Goal: Answer question/provide support

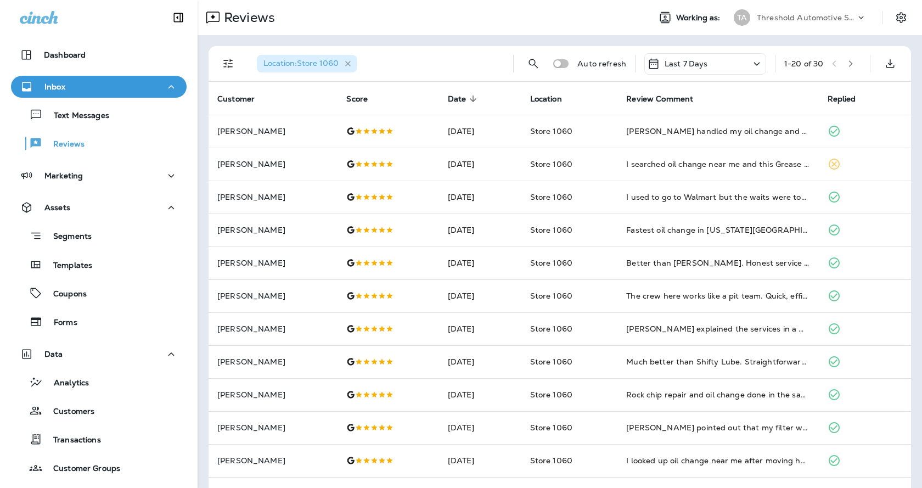
click at [351, 64] on icon "button" at bounding box center [348, 63] width 9 height 9
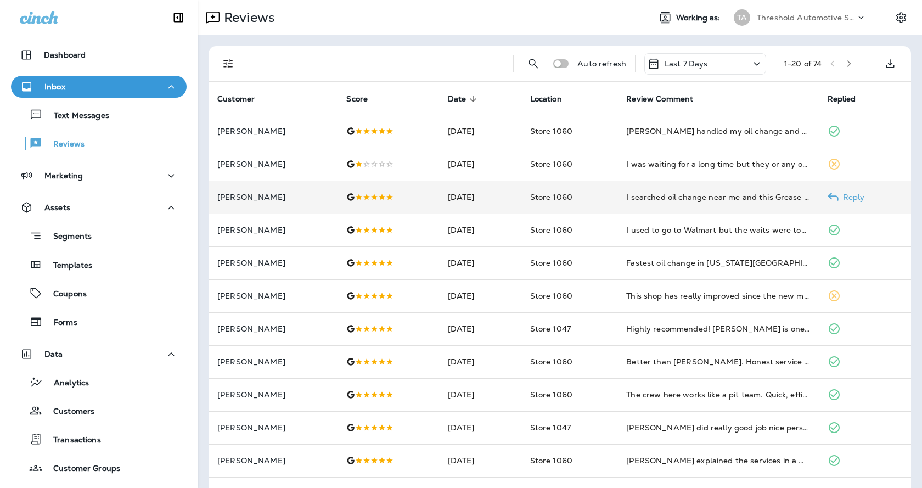
click at [830, 193] on icon at bounding box center [833, 197] width 11 height 11
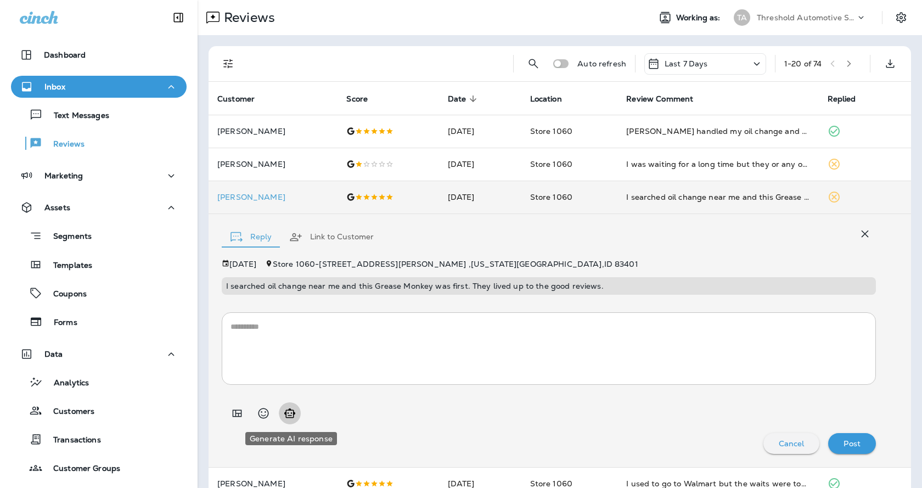
click at [291, 412] on icon "Generate AI response" at bounding box center [289, 413] width 13 height 13
type textarea "**********"
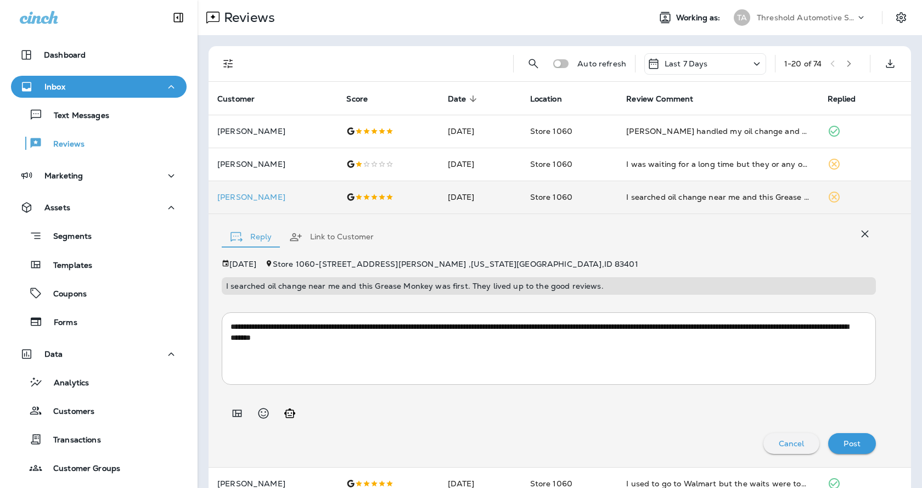
click at [852, 441] on p "Post" at bounding box center [852, 443] width 17 height 9
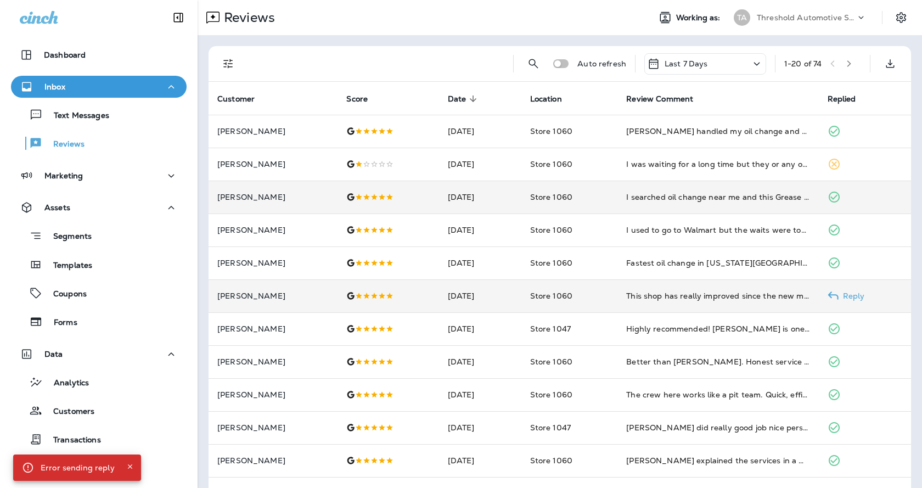
click at [839, 297] on p "Reply" at bounding box center [852, 295] width 26 height 9
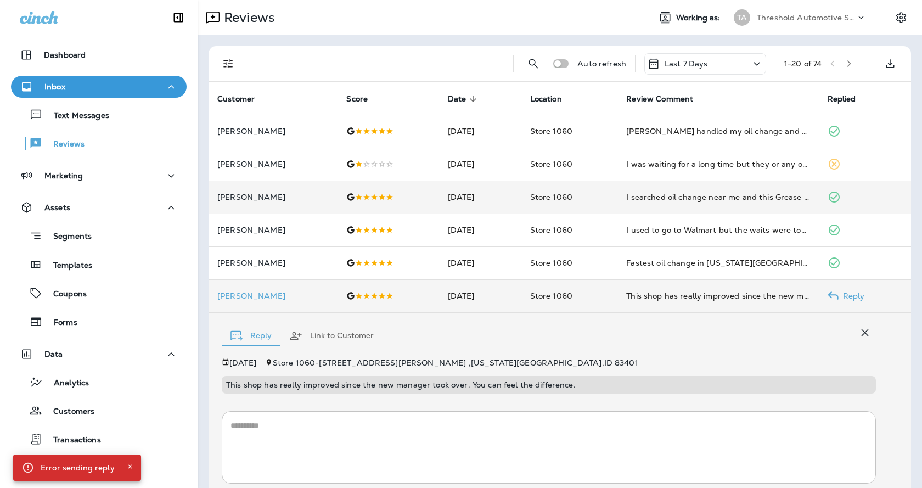
scroll to position [78, 0]
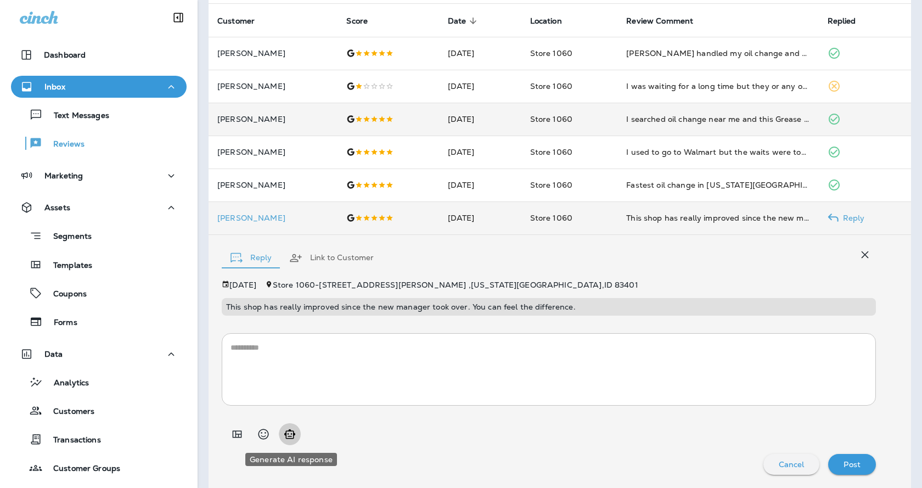
click at [287, 435] on icon "Generate AI response" at bounding box center [289, 434] width 13 height 13
type textarea "**********"
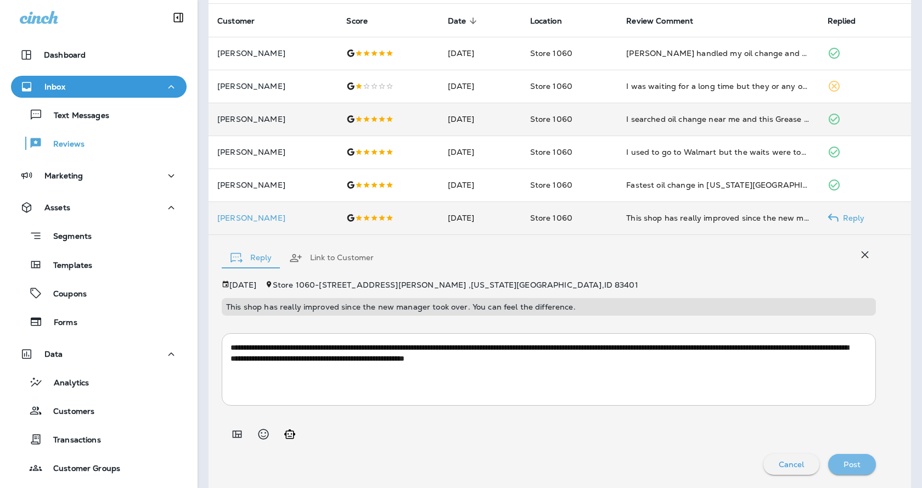
click at [855, 468] on div "Post" at bounding box center [852, 464] width 30 height 14
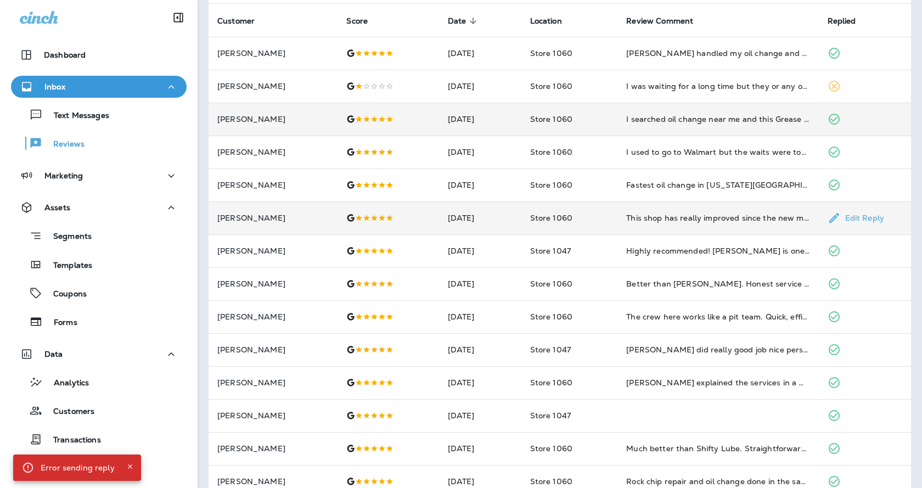
click at [850, 216] on p "Edit Reply" at bounding box center [862, 218] width 43 height 9
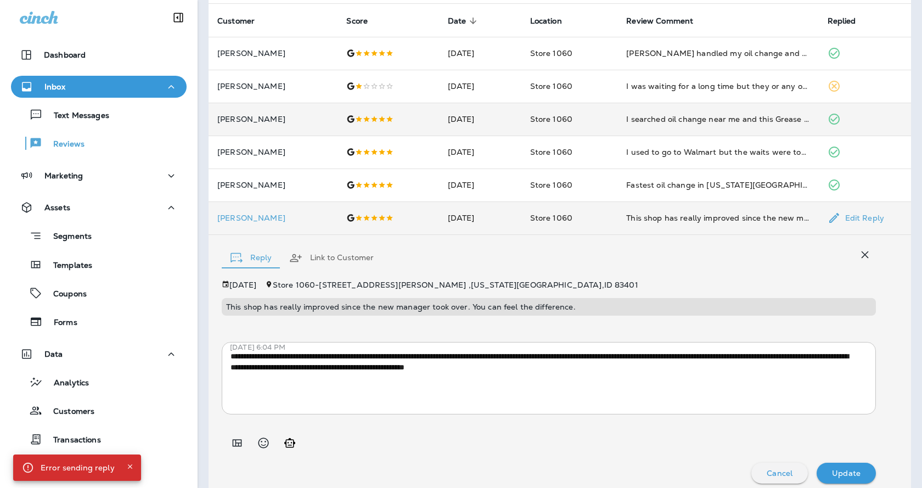
scroll to position [87, 0]
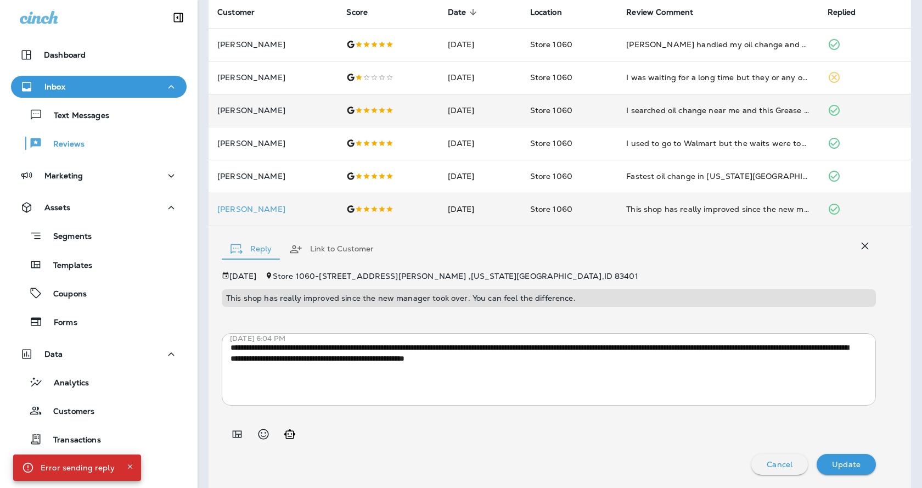
click at [862, 244] on icon "button" at bounding box center [865, 246] width 7 height 7
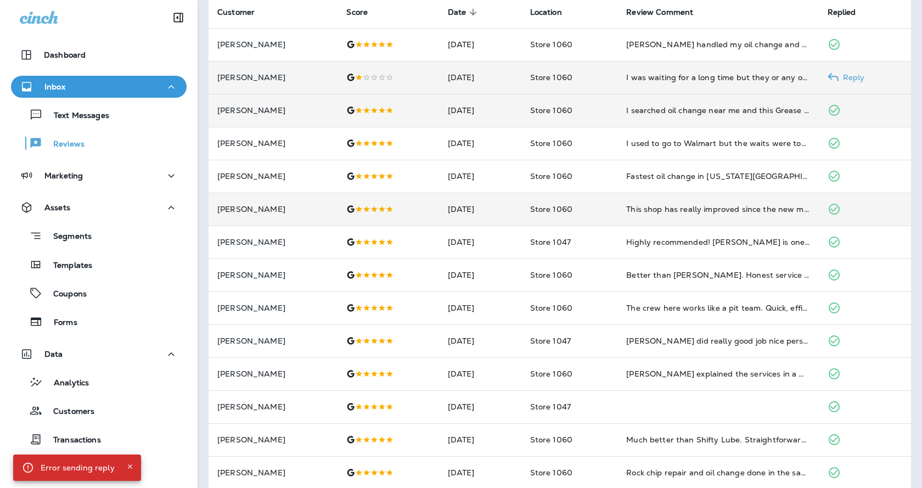
click at [829, 76] on use at bounding box center [833, 77] width 10 height 8
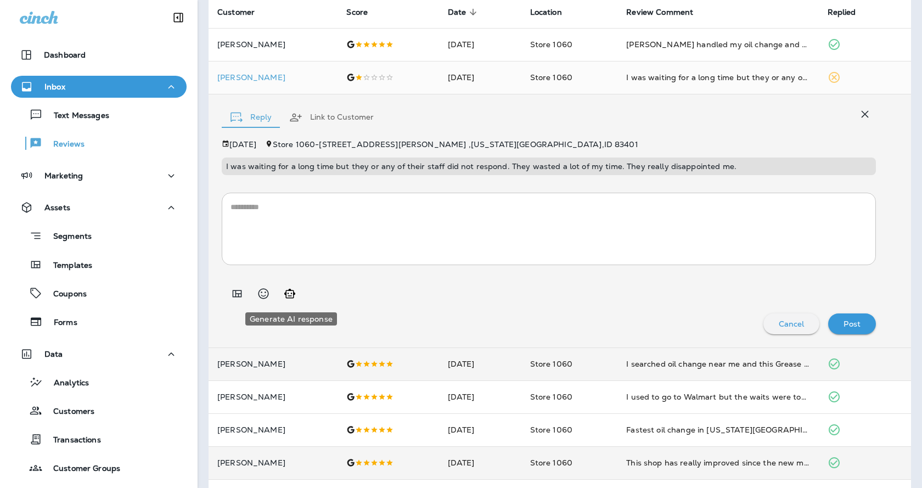
click at [284, 295] on icon "Generate AI response" at bounding box center [289, 293] width 13 height 13
type textarea "**********"
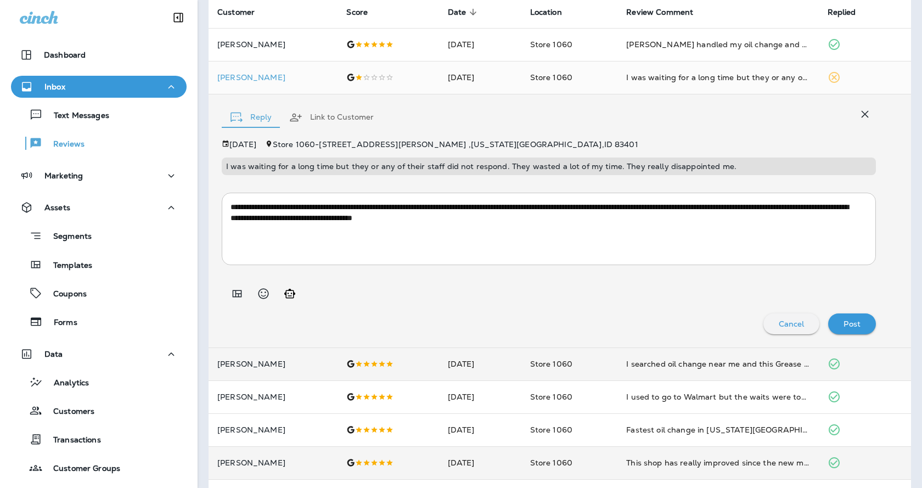
click at [847, 323] on p "Post" at bounding box center [852, 323] width 17 height 9
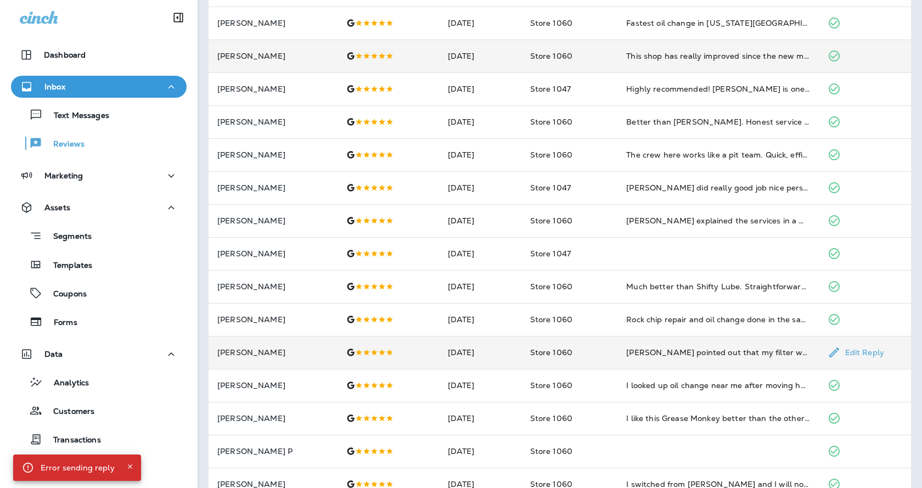
scroll to position [0, 0]
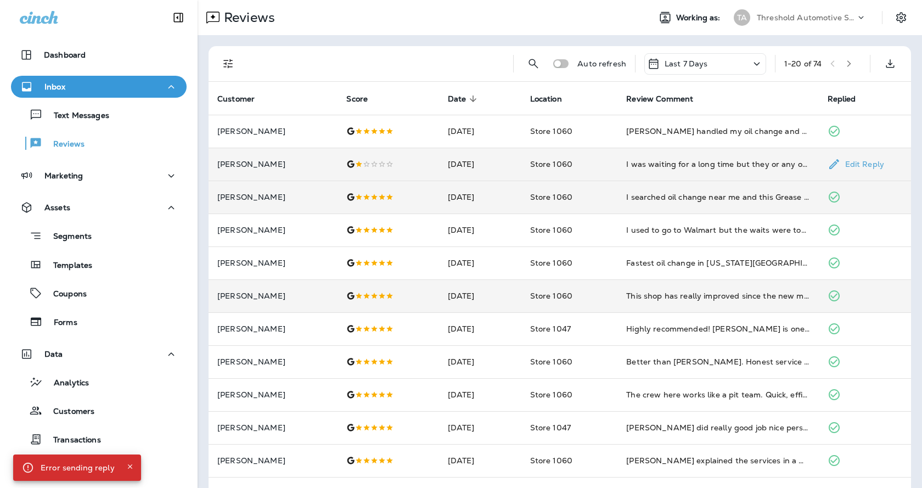
click at [594, 153] on td "Store 1060" at bounding box center [570, 164] width 97 height 33
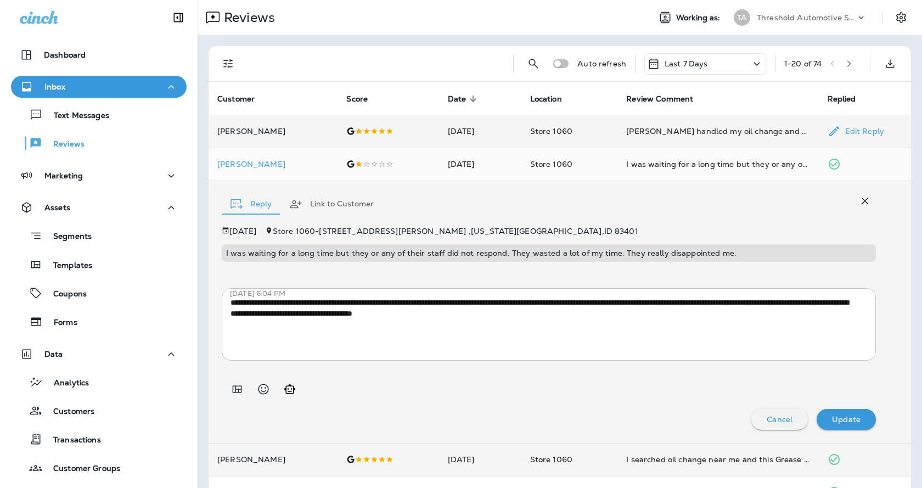
click at [624, 137] on td "[PERSON_NAME] handled my oil change and walked me through the checklist. Friend…" at bounding box center [718, 131] width 201 height 33
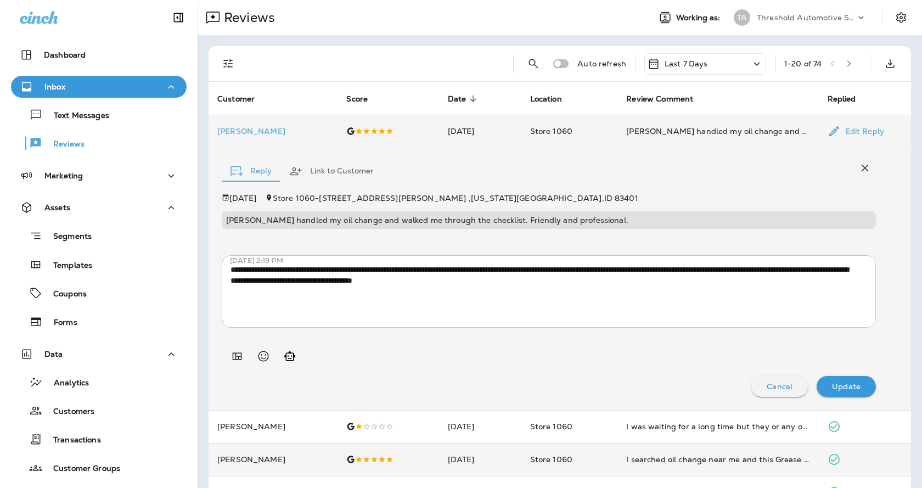
click at [604, 125] on td "Store 1060" at bounding box center [570, 131] width 97 height 33
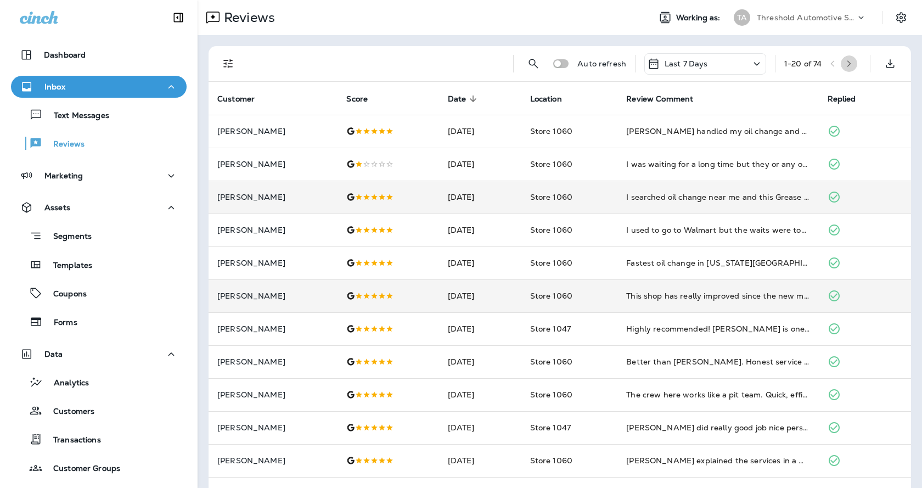
click at [844, 68] on button "button" at bounding box center [849, 63] width 16 height 16
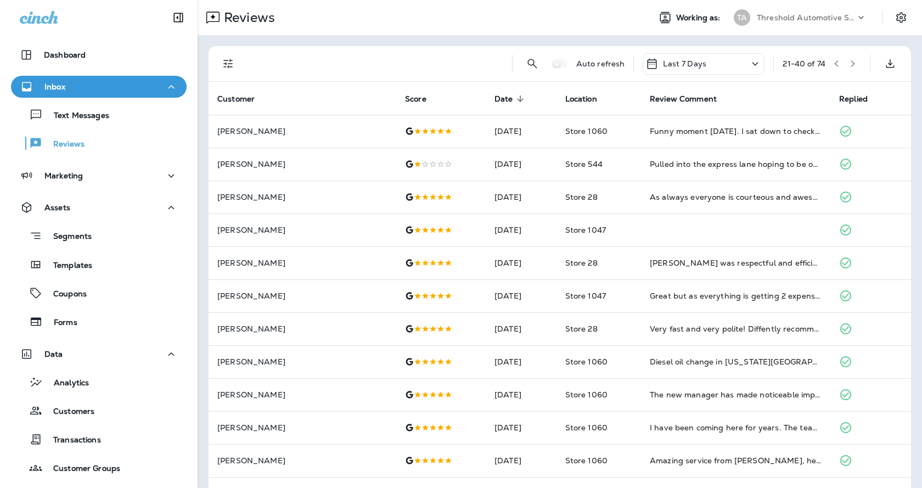
click at [828, 59] on button "button" at bounding box center [836, 63] width 16 height 16
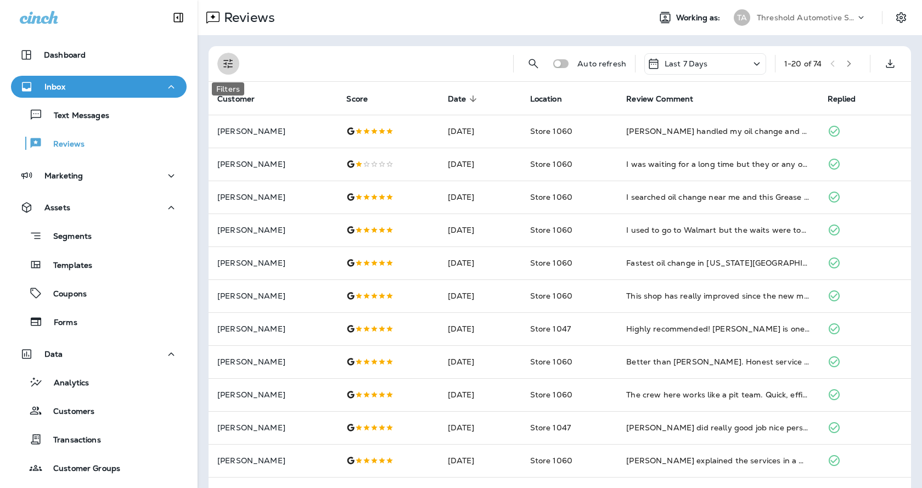
click at [236, 65] on button "Filters" at bounding box center [228, 64] width 22 height 22
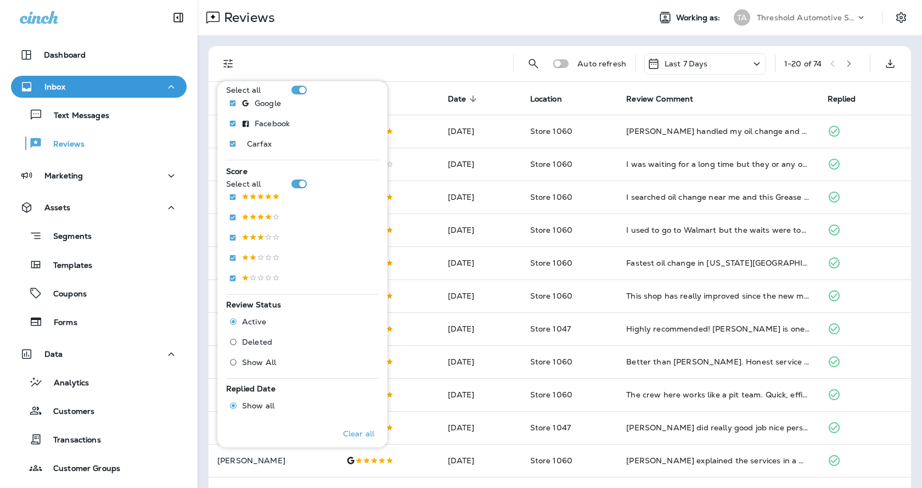
scroll to position [274, 0]
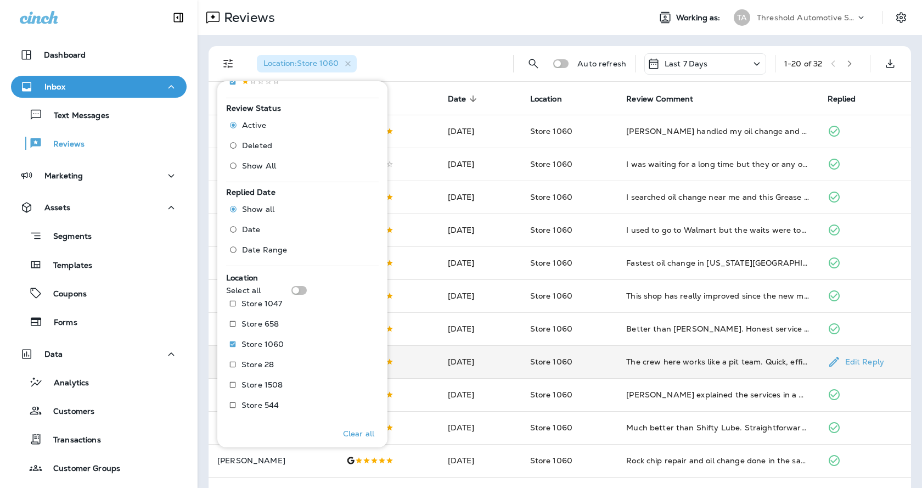
scroll to position [324, 0]
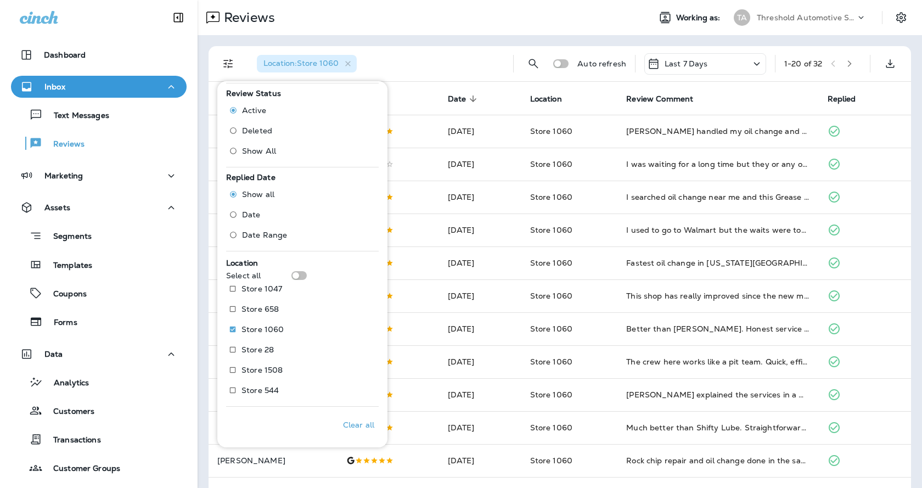
click at [452, 56] on div "Location : Store 1060" at bounding box center [376, 63] width 256 height 35
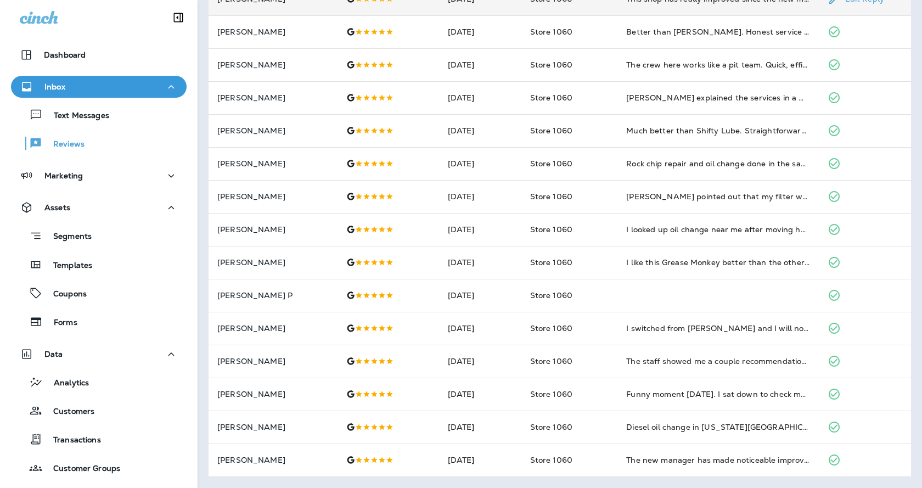
scroll to position [0, 0]
